Goal: Information Seeking & Learning: Learn about a topic

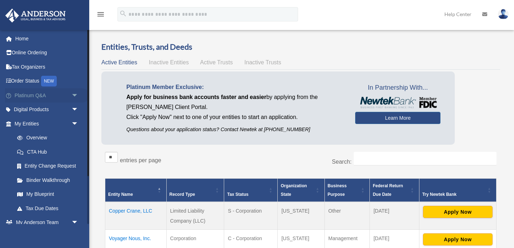
click at [61, 96] on link "Platinum Q&A arrow_drop_down" at bounding box center [47, 95] width 84 height 14
click at [71, 97] on span "arrow_drop_down" at bounding box center [78, 95] width 14 height 15
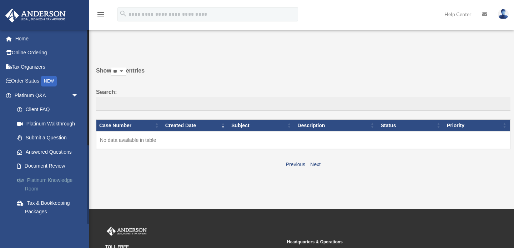
click at [57, 179] on link "Platinum Knowledge Room" at bounding box center [49, 184] width 79 height 23
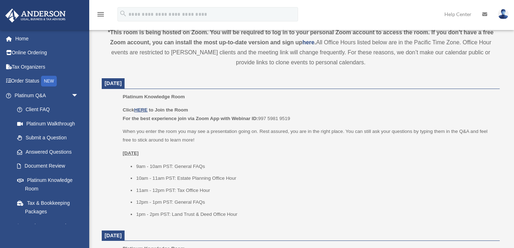
scroll to position [254, 0]
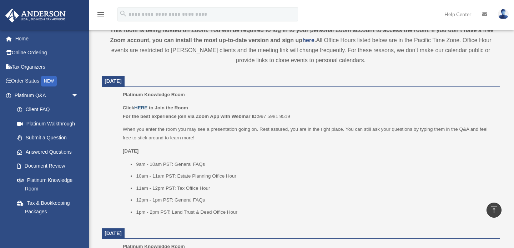
click at [142, 106] on u "HERE" at bounding box center [140, 107] width 13 height 5
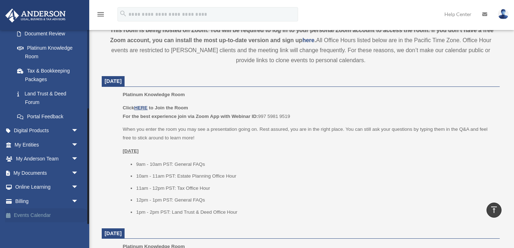
click at [32, 215] on link "Events Calendar" at bounding box center [47, 215] width 84 height 14
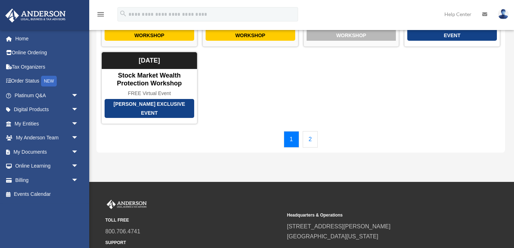
scroll to position [108, 0]
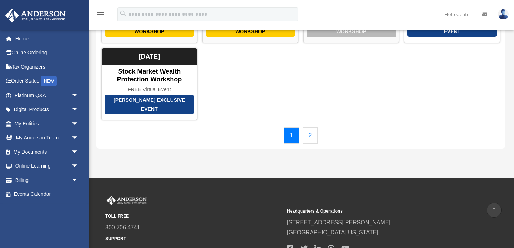
click at [311, 134] on link "2" at bounding box center [309, 135] width 15 height 16
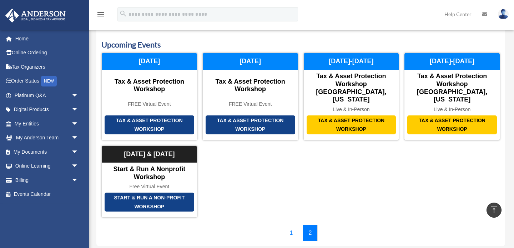
scroll to position [16, 0]
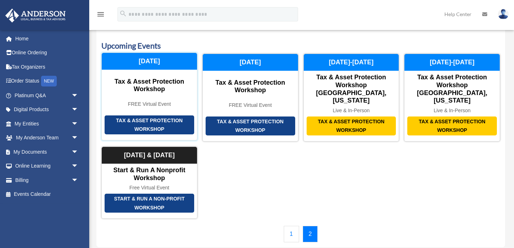
click at [164, 115] on div "Tax & Asset Protection Workshop" at bounding box center [150, 124] width 90 height 19
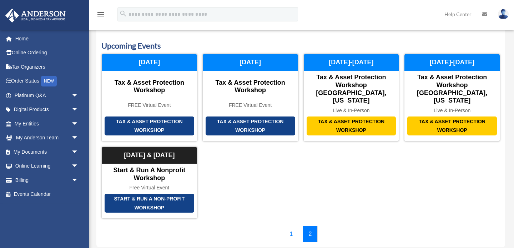
click at [290, 225] on link "1" at bounding box center [291, 233] width 15 height 16
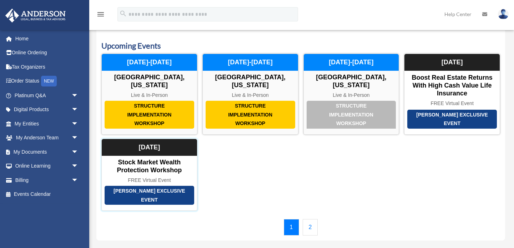
click at [137, 191] on div "Anderson Exclusive Event" at bounding box center [150, 194] width 90 height 19
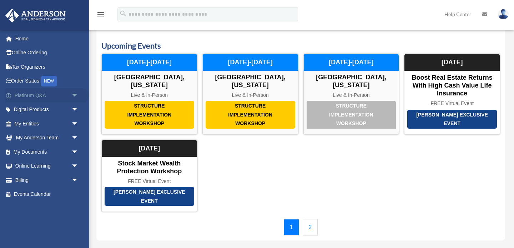
click at [62, 94] on link "Platinum Q&A arrow_drop_down" at bounding box center [47, 95] width 84 height 14
click at [73, 93] on span "arrow_drop_down" at bounding box center [78, 95] width 14 height 15
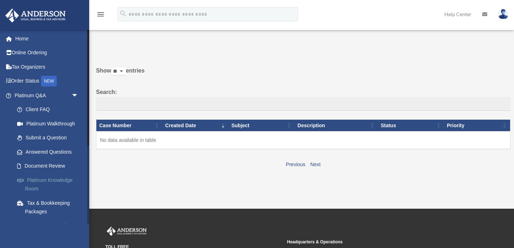
click at [54, 178] on link "Platinum Knowledge Room" at bounding box center [49, 184] width 79 height 23
click at [65, 179] on link "Platinum Knowledge Room" at bounding box center [49, 184] width 79 height 23
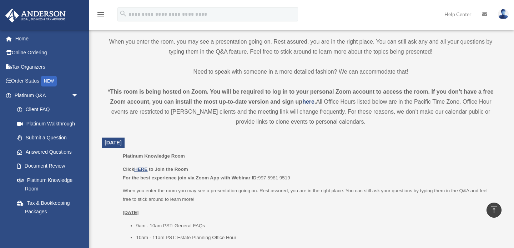
scroll to position [192, 0]
